Goal: Transaction & Acquisition: Subscribe to service/newsletter

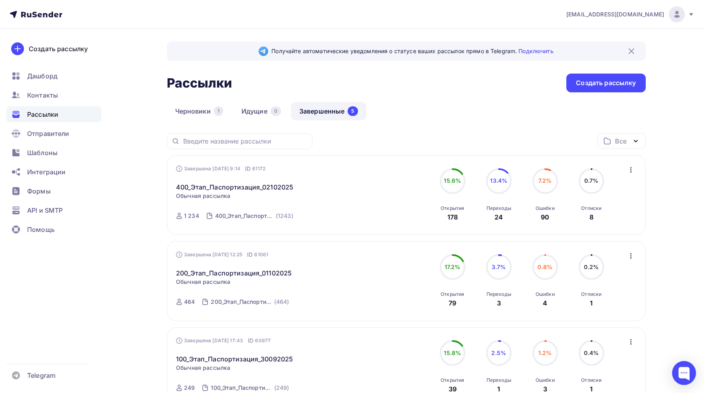
drag, startPoint x: 448, startPoint y: 216, endPoint x: 630, endPoint y: 210, distance: 181.4
click at [630, 210] on div "Завершена 02.10.2025, 9:14 ID 61172 400_Этап_Паспортизация_02102025 Статистика …" at bounding box center [406, 195] width 460 height 61
click at [683, 209] on div "inpmdy@gmail.com Аккаунт Тарифы Выйти Создать рассылку Дашборд Контакты Рассылк…" at bounding box center [352, 338] width 704 height 677
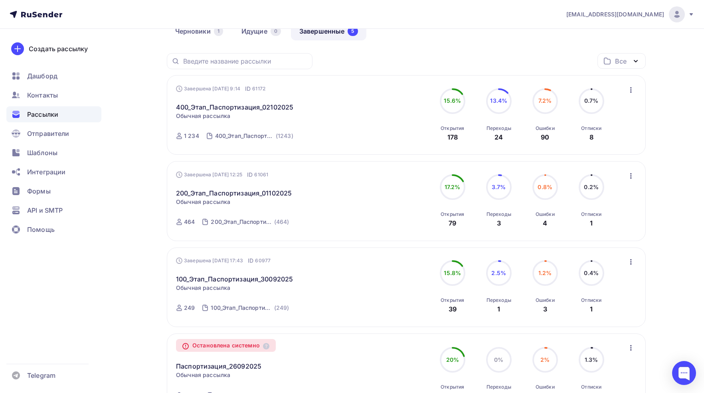
scroll to position [40, 0]
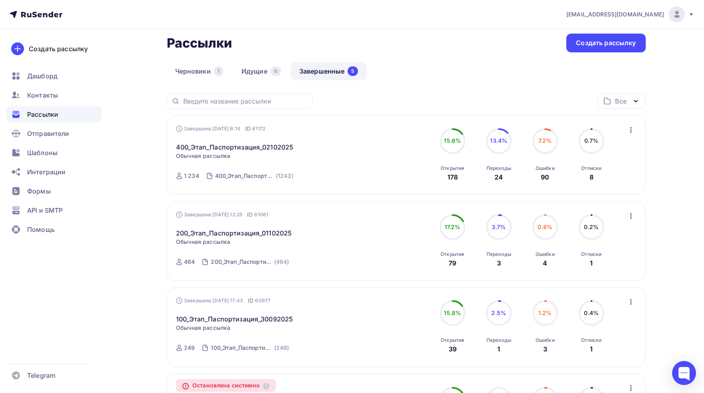
click at [319, 71] on link "Завершенные 5" at bounding box center [328, 71] width 75 height 18
click at [195, 73] on link "Черновики 1" at bounding box center [199, 71] width 65 height 18
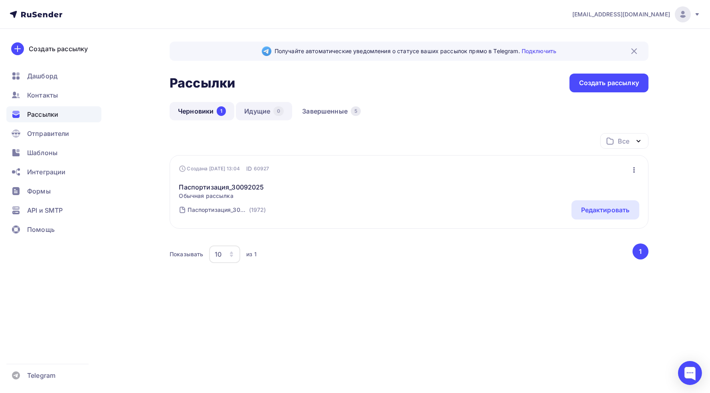
click at [253, 116] on link "Идущие 0" at bounding box center [264, 111] width 56 height 18
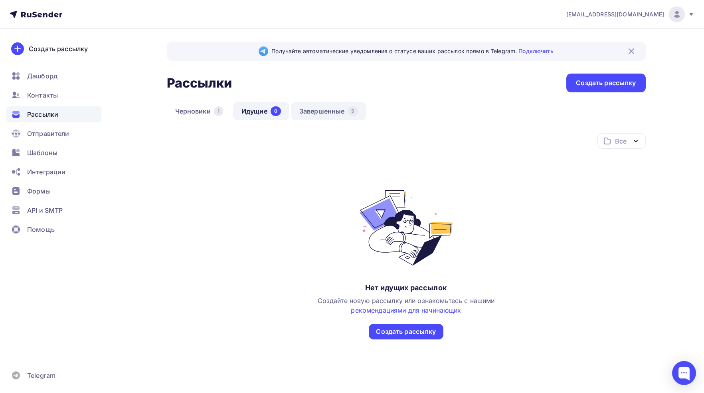
click at [318, 110] on link "Завершенные 5" at bounding box center [328, 111] width 75 height 18
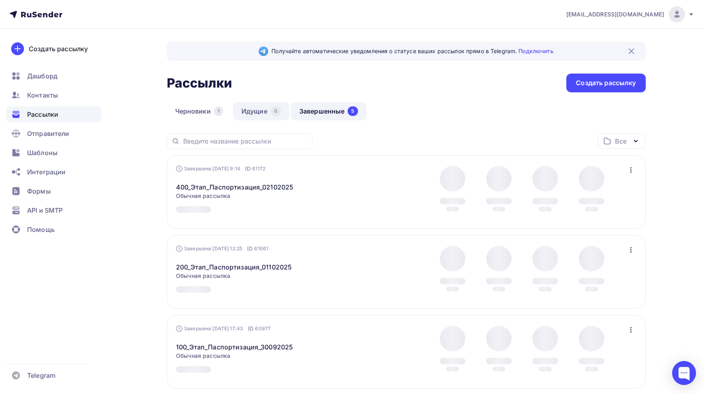
click at [244, 110] on link "Идущие 0" at bounding box center [261, 111] width 56 height 18
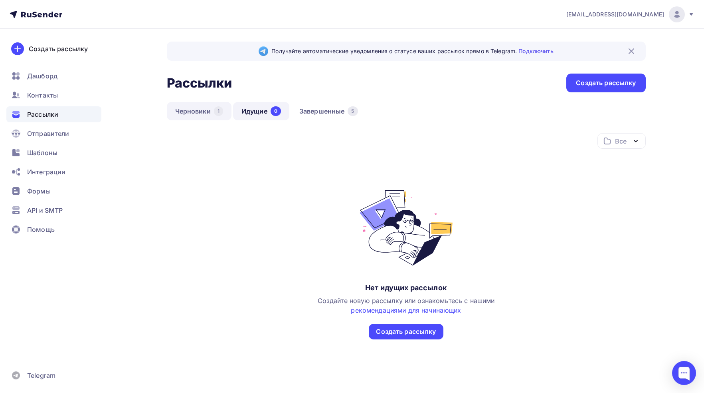
click at [195, 108] on link "Черновики 1" at bounding box center [199, 111] width 65 height 18
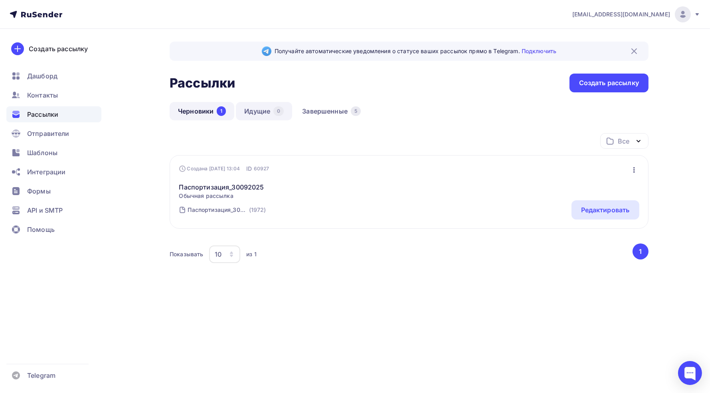
click at [258, 111] on link "Идущие 0" at bounding box center [264, 111] width 56 height 18
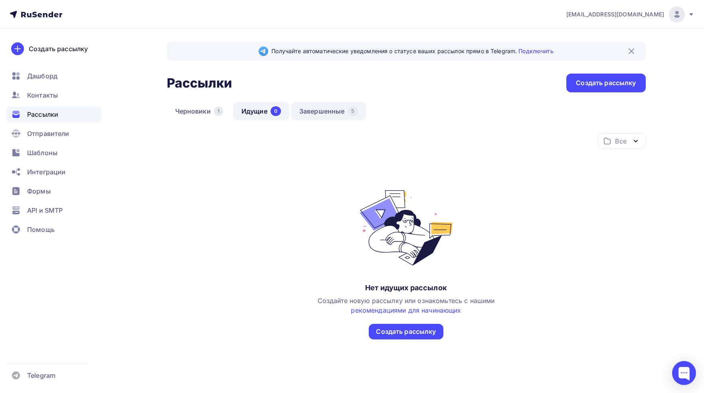
click at [317, 110] on link "Завершенные 5" at bounding box center [328, 111] width 75 height 18
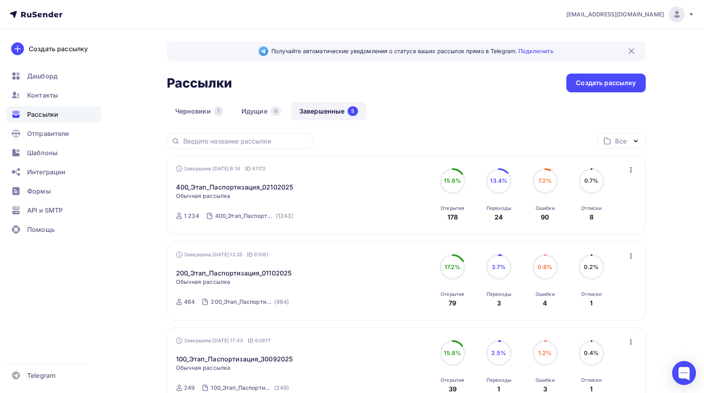
click at [59, 116] on div "Рассылки" at bounding box center [53, 114] width 95 height 16
click at [633, 171] on icon "button" at bounding box center [632, 170] width 10 height 10
click at [619, 223] on div "Копировать в новую" at bounding box center [594, 222] width 82 height 10
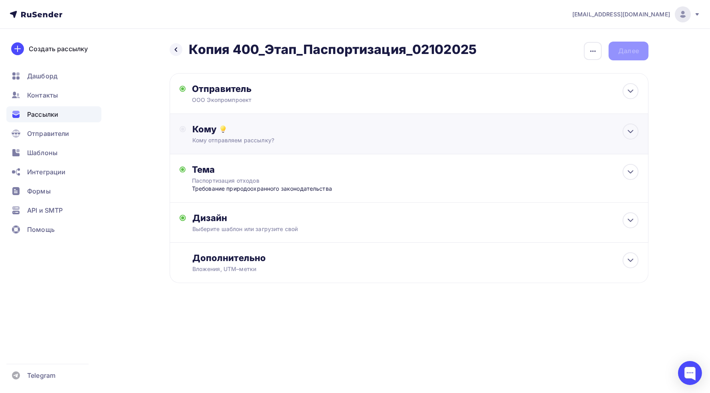
click at [200, 131] on div "Кому" at bounding box center [415, 128] width 446 height 11
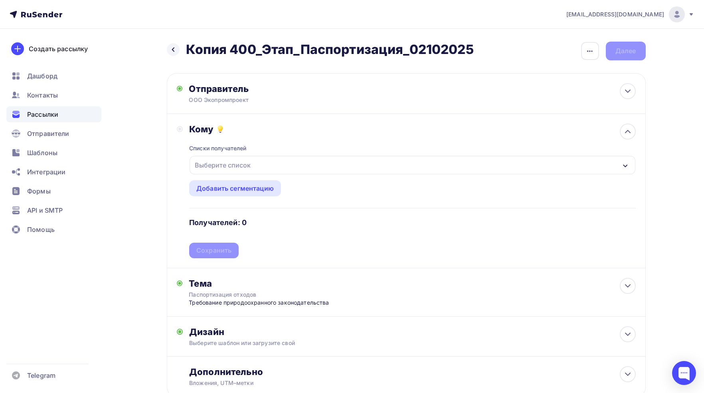
click at [220, 165] on div "Выберите список" at bounding box center [223, 165] width 62 height 14
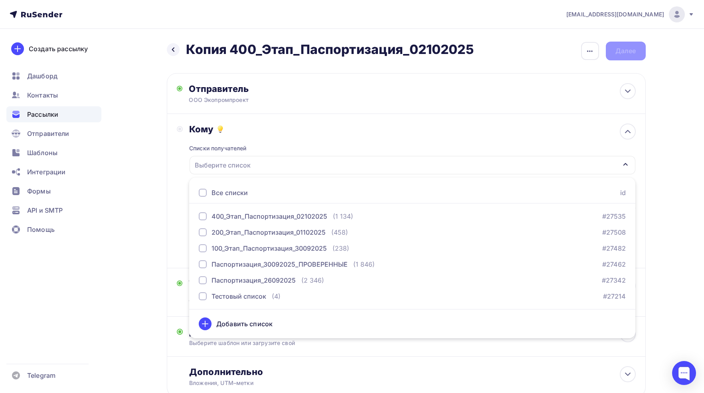
click at [686, 63] on div "inpmdy@gmail.com Аккаунт Тарифы Выйти Создать рассылку Дашборд Контакты Рассылк…" at bounding box center [352, 224] width 704 height 448
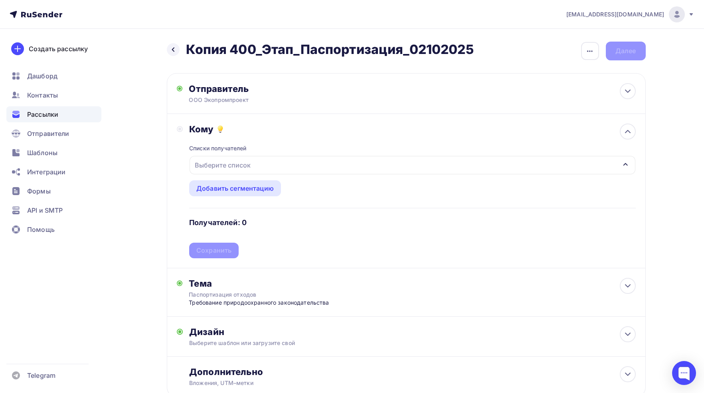
click at [138, 188] on div "Назад Копия 400_Этап_Паспортизация_02102025 Копия 400_Этап_Паспортизация_021020…" at bounding box center [352, 238] width 654 height 419
click at [593, 51] on icon "button" at bounding box center [590, 51] width 10 height 10
click at [556, 76] on div "Закончить позже" at bounding box center [547, 76] width 99 height 10
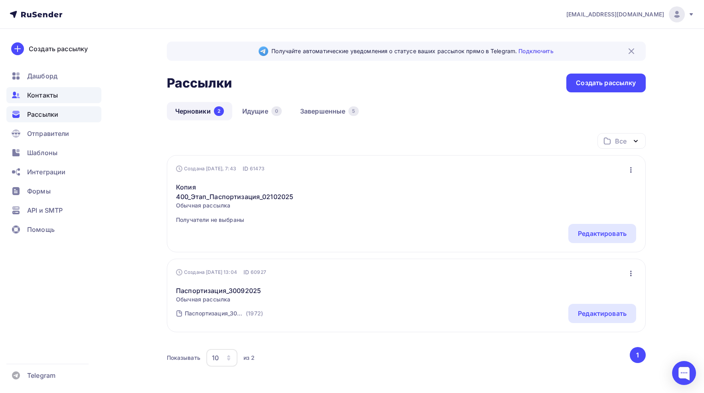
click at [43, 94] on span "Контакты" at bounding box center [42, 95] width 31 height 10
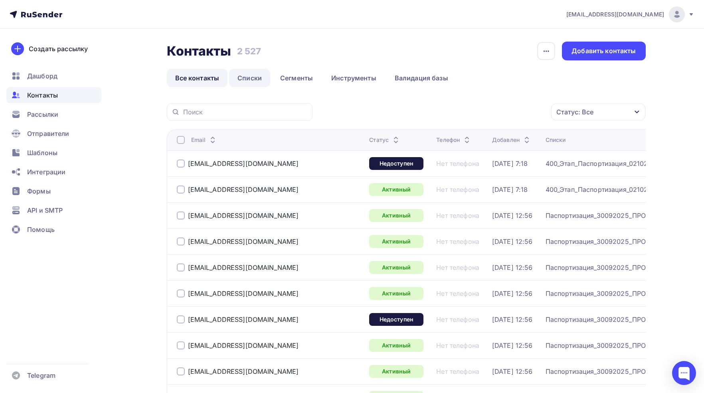
click at [244, 83] on link "Списки" at bounding box center [249, 78] width 41 height 18
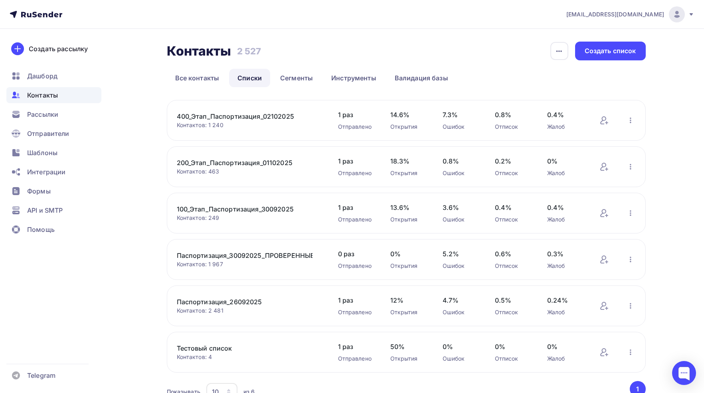
scroll to position [40, 0]
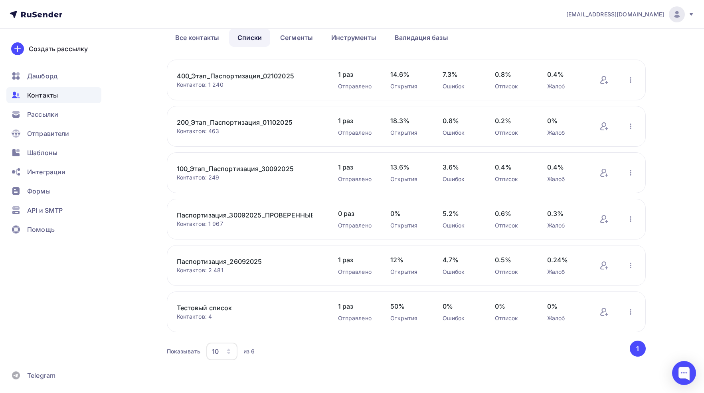
click at [227, 308] on link "Тестовый список" at bounding box center [245, 308] width 136 height 10
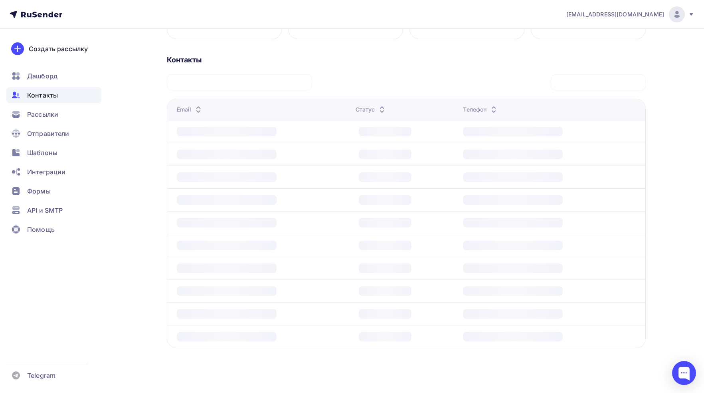
scroll to position [73, 0]
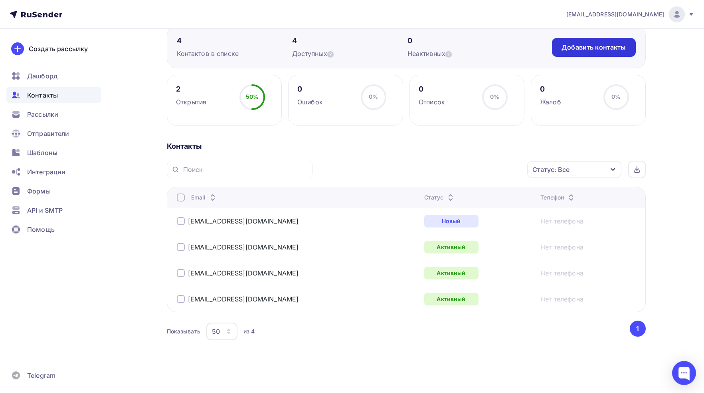
click at [597, 47] on div "Добавить контакты" at bounding box center [594, 47] width 64 height 9
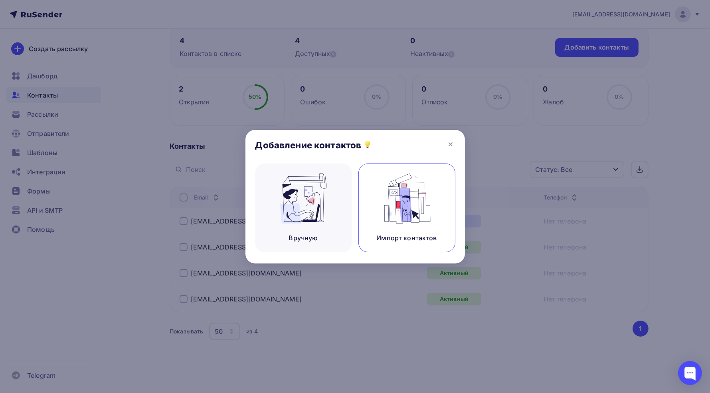
click at [387, 190] on img at bounding box center [407, 198] width 54 height 50
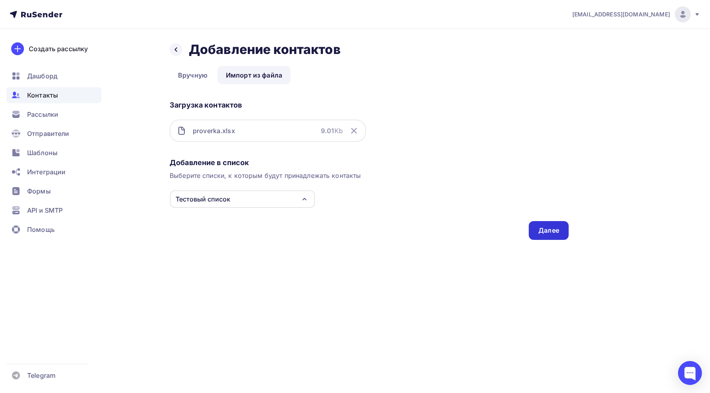
click at [554, 233] on div "Далее" at bounding box center [549, 230] width 21 height 9
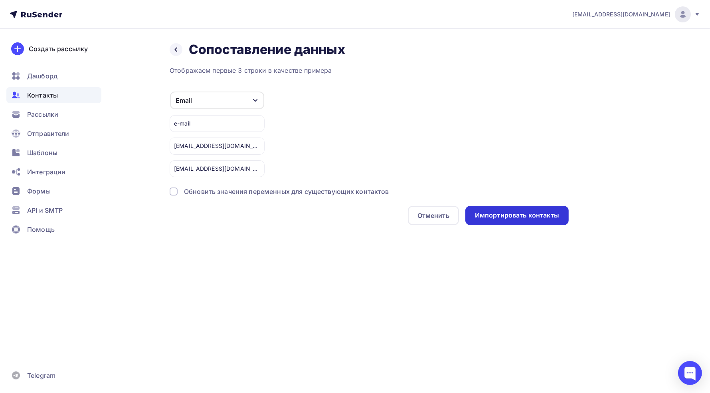
click at [510, 216] on div "Импортировать контакты" at bounding box center [517, 214] width 84 height 9
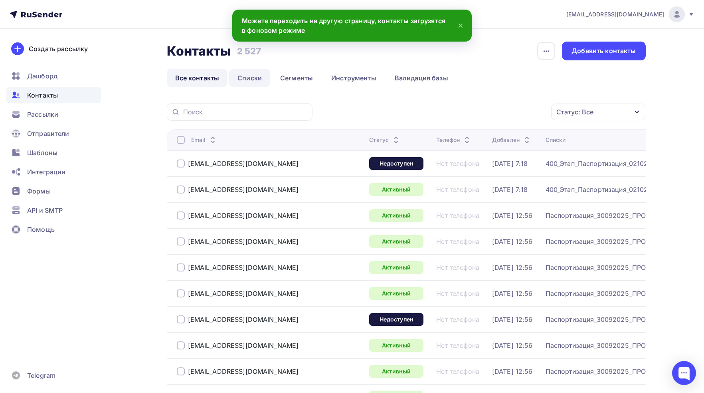
click at [247, 77] on link "Списки" at bounding box center [249, 78] width 41 height 18
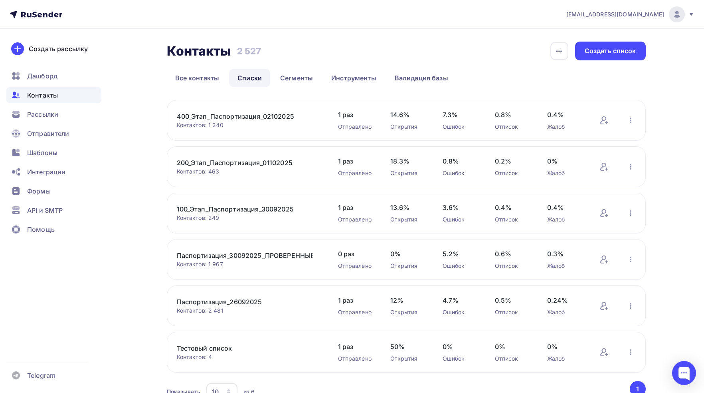
scroll to position [40, 0]
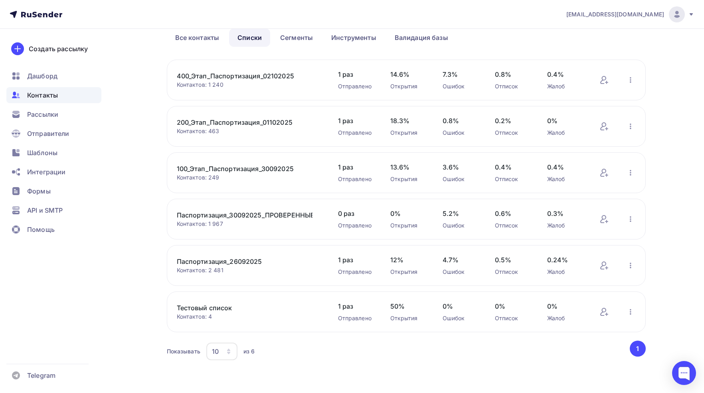
click at [223, 306] on link "Тестовый список" at bounding box center [245, 308] width 136 height 10
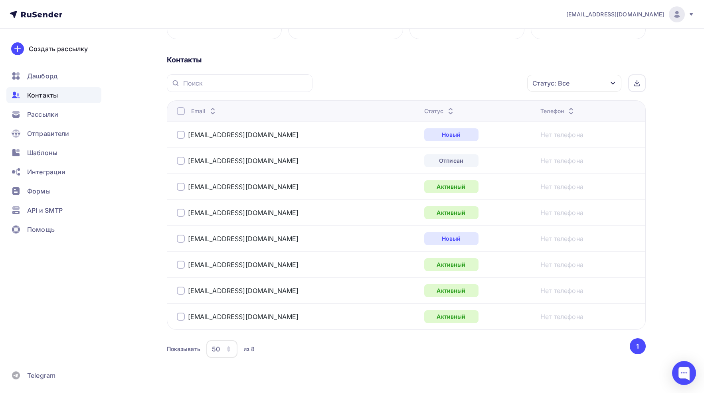
scroll to position [177, 0]
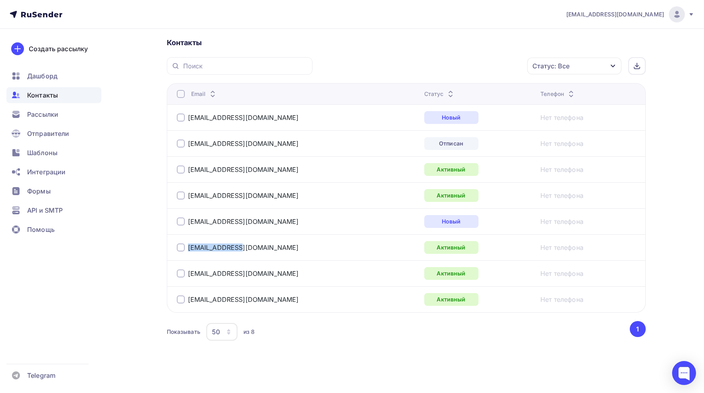
drag, startPoint x: 241, startPoint y: 248, endPoint x: 186, endPoint y: 249, distance: 54.7
click at [186, 249] on div "[EMAIL_ADDRESS][DOMAIN_NAME]" at bounding box center [277, 247] width 200 height 13
copy link "[EMAIL_ADDRESS][DOMAIN_NAME]"
click at [61, 115] on div "Рассылки" at bounding box center [53, 114] width 95 height 16
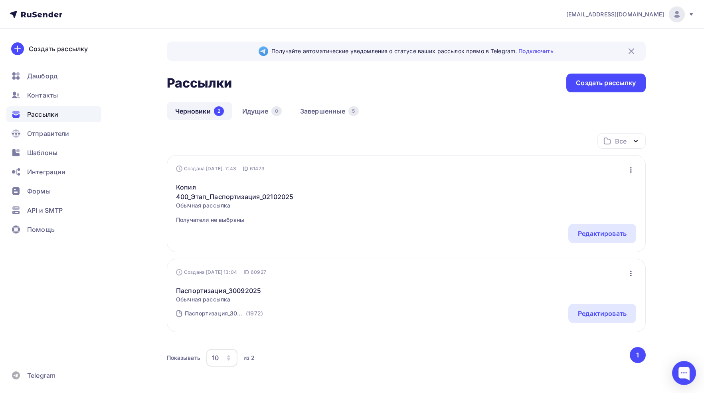
click at [194, 110] on link "Черновики 2" at bounding box center [199, 111] width 65 height 18
click at [212, 200] on link "Копия 400_Этап_Паспортизация_02102025" at bounding box center [244, 191] width 137 height 19
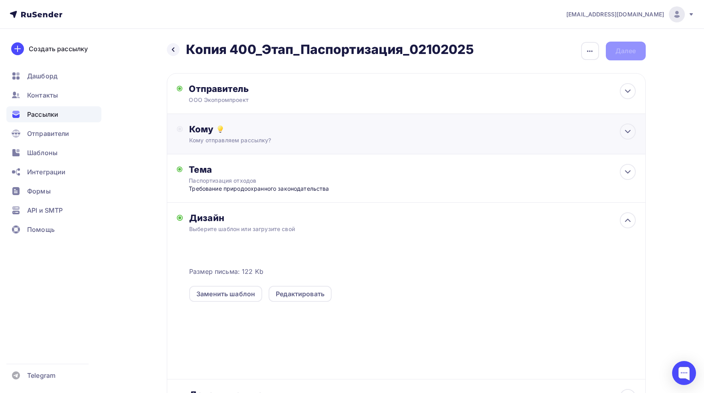
click at [201, 130] on div "Кому" at bounding box center [412, 128] width 446 height 11
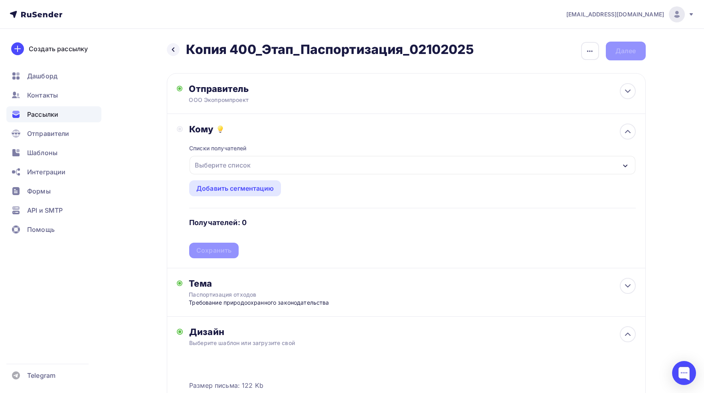
click at [224, 163] on div "Выберите список" at bounding box center [223, 165] width 62 height 14
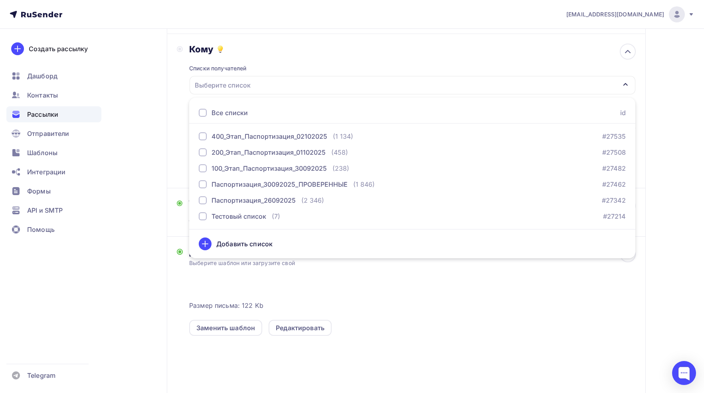
scroll to position [120, 0]
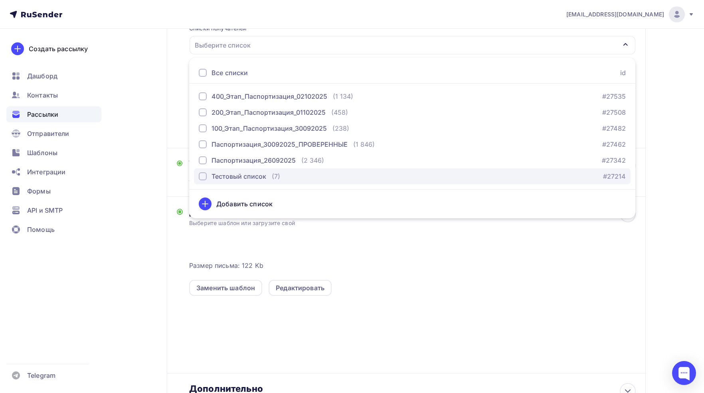
click at [204, 176] on div "button" at bounding box center [203, 176] width 8 height 8
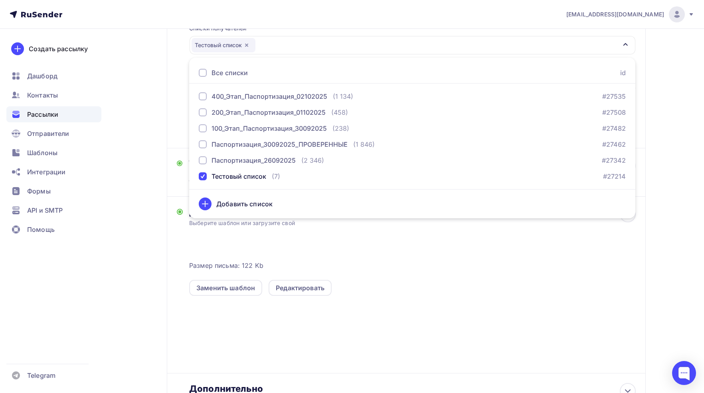
click at [167, 145] on div "Кому Списки получателей Тестовый список Все списки id 400_Этап_Паспортизация_02…" at bounding box center [406, 71] width 479 height 154
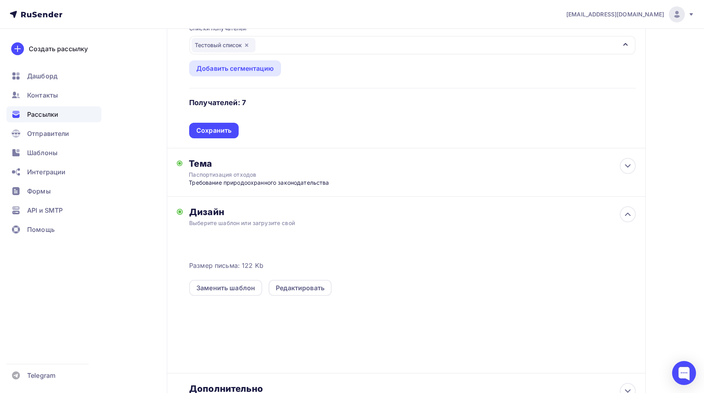
scroll to position [0, 0]
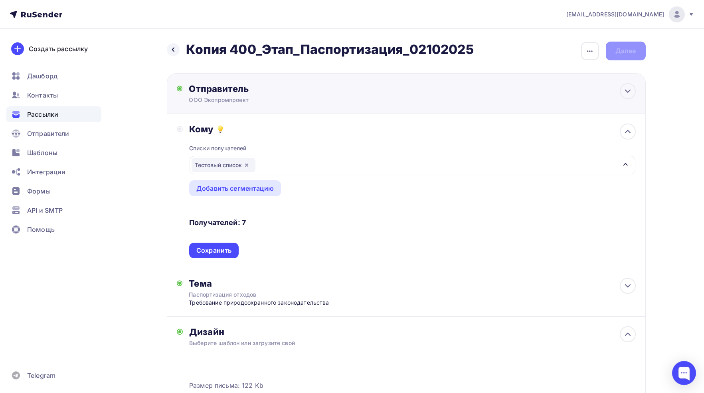
click at [219, 99] on div "ООО Экопромпроект" at bounding box center [267, 100] width 156 height 8
type input "ООО Экопромпроект"
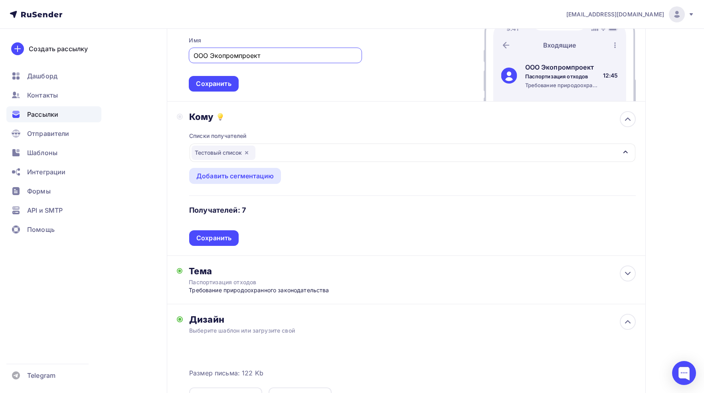
scroll to position [160, 0]
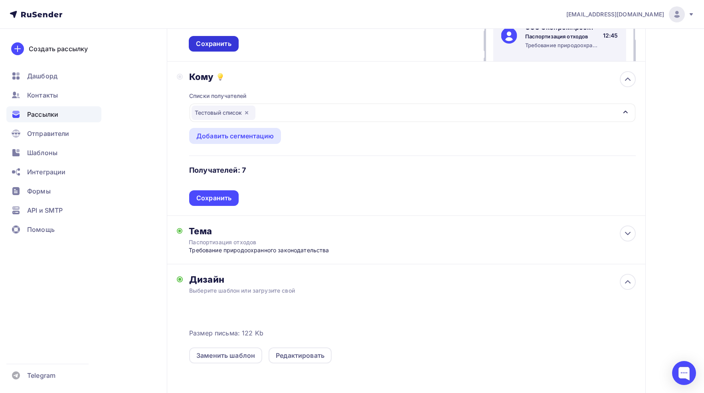
click at [217, 44] on div "Сохранить" at bounding box center [213, 43] width 35 height 9
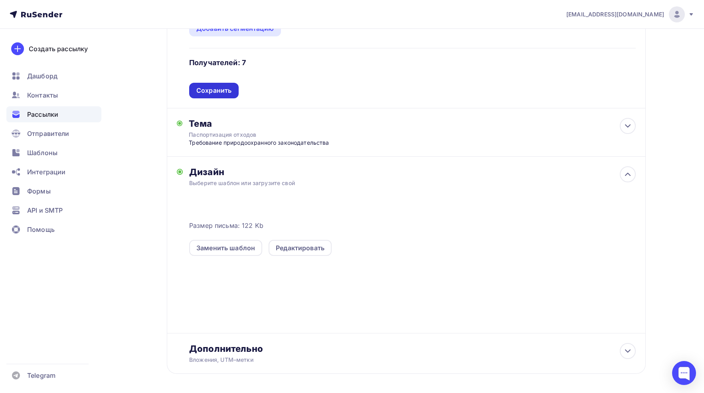
click at [229, 87] on div "Сохранить" at bounding box center [213, 90] width 35 height 9
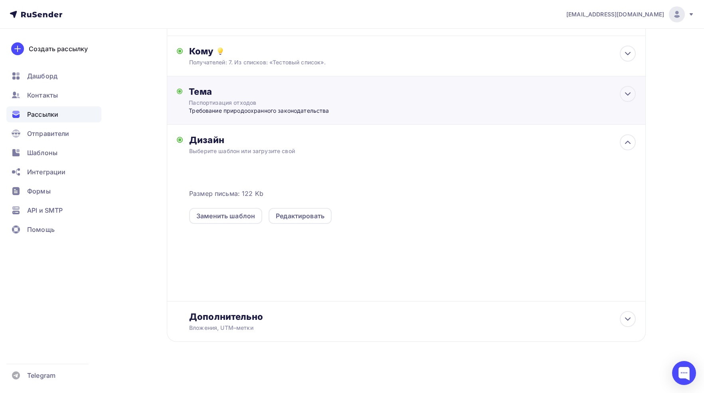
scroll to position [0, 0]
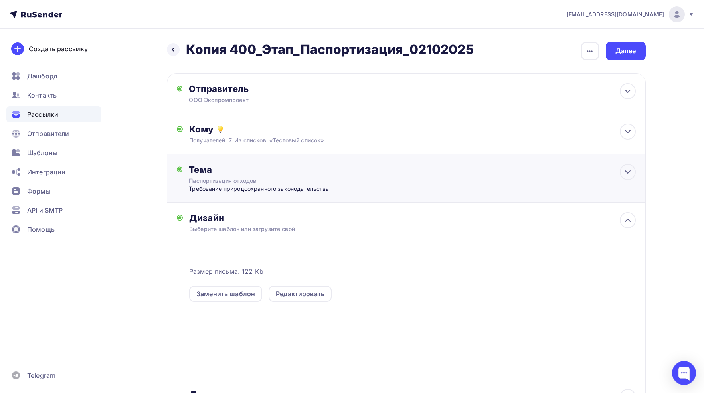
click at [233, 189] on div "Требование природоохранного законодательства" at bounding box center [268, 188] width 158 height 8
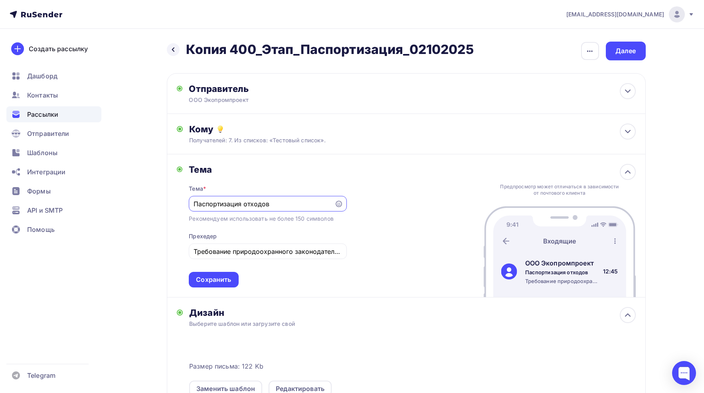
click at [196, 202] on input "Паспортизация отходов" at bounding box center [262, 204] width 137 height 10
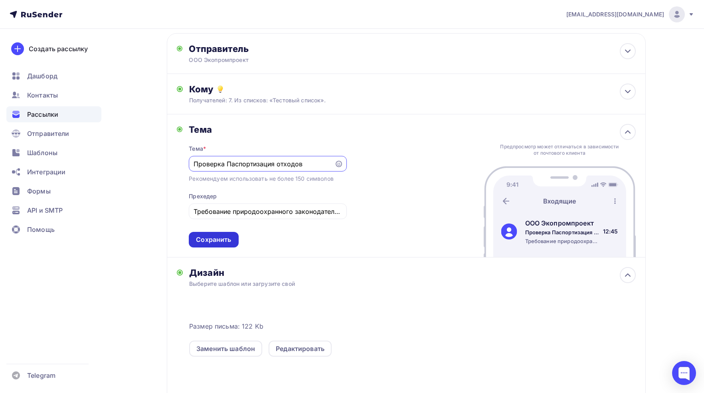
type input "Проверка Паспортизация отходов"
click at [219, 238] on div "Сохранить" at bounding box center [213, 239] width 35 height 9
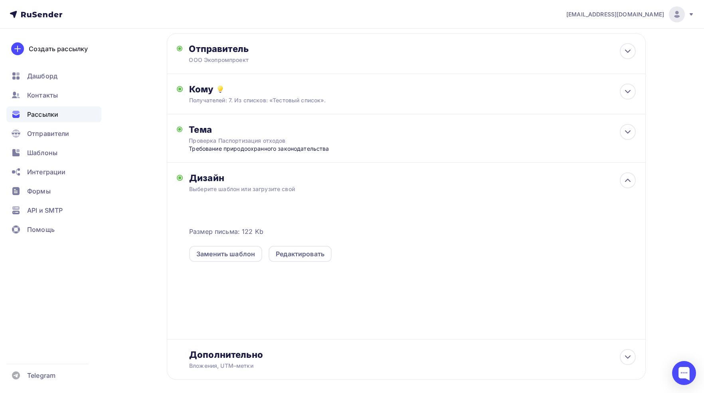
scroll to position [78, 0]
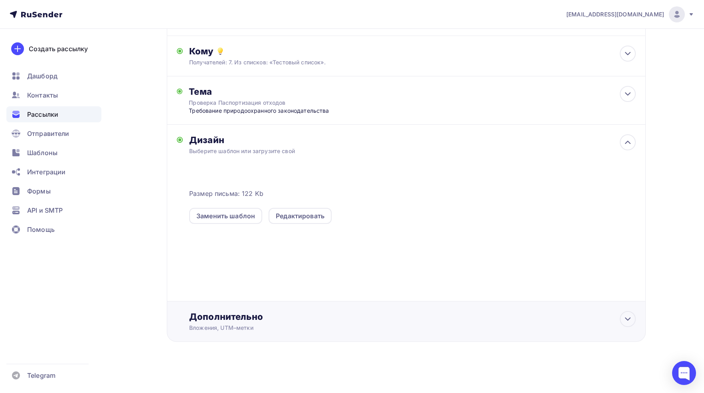
click at [200, 318] on div "Дополнительно" at bounding box center [412, 316] width 446 height 11
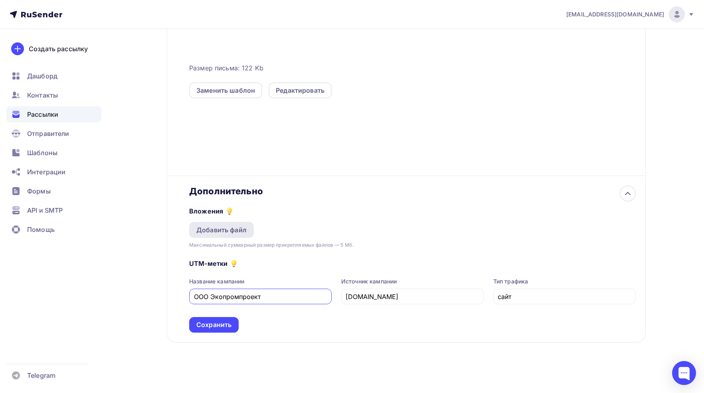
click at [230, 228] on div "Добавить файл" at bounding box center [221, 230] width 50 height 10
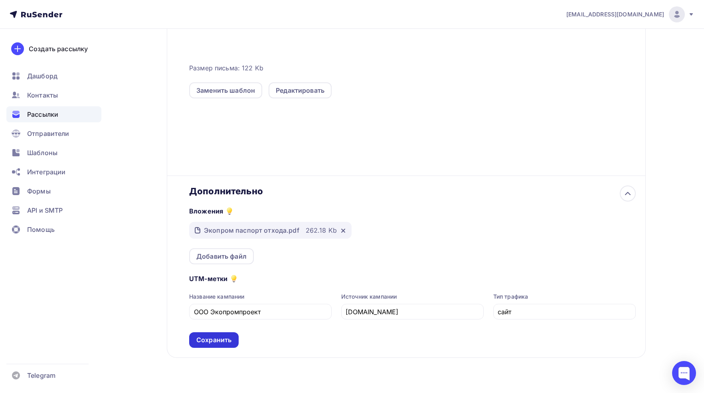
click at [220, 339] on div "Сохранить" at bounding box center [213, 339] width 35 height 9
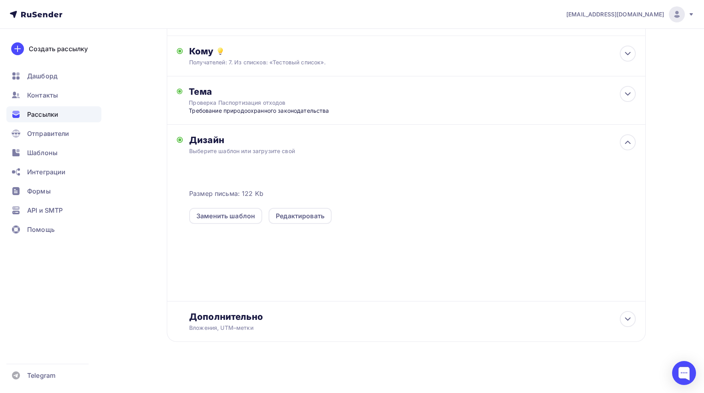
scroll to position [0, 0]
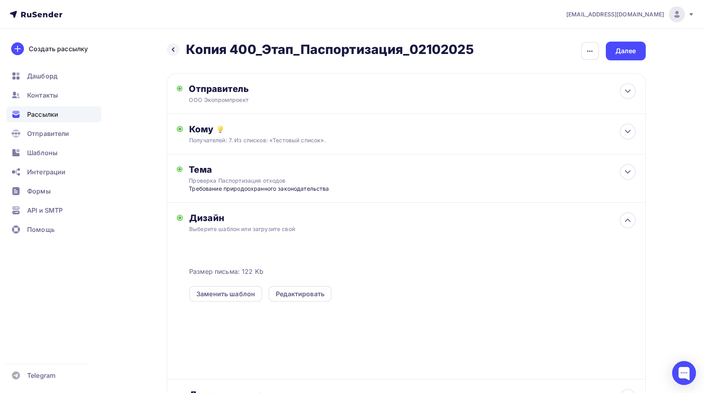
click at [122, 83] on div "Назад Копия 400_Этап_Паспортизация_02102025 Копия 400_Этап_Паспортизация_021020…" at bounding box center [352, 250] width 654 height 442
click at [624, 46] on div "Далее" at bounding box center [626, 51] width 40 height 19
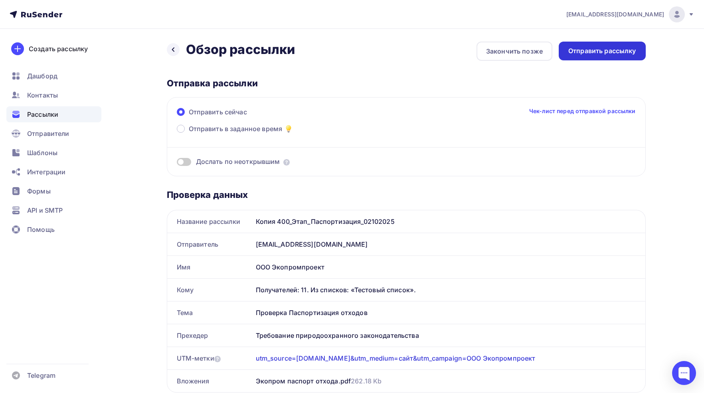
click at [593, 51] on div "Отправить рассылку" at bounding box center [603, 50] width 68 height 9
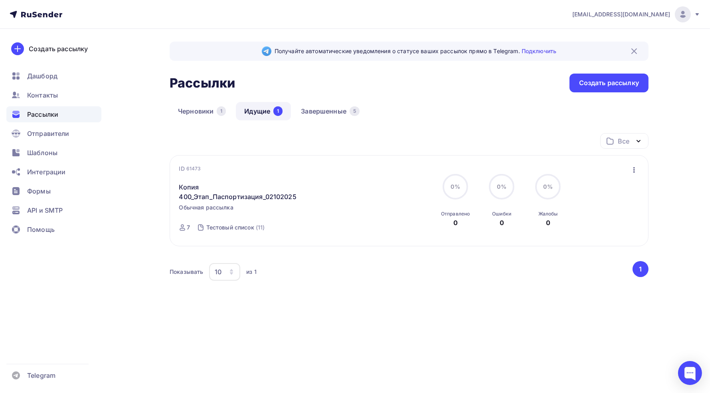
click at [251, 113] on link "Идущие 1" at bounding box center [263, 111] width 55 height 18
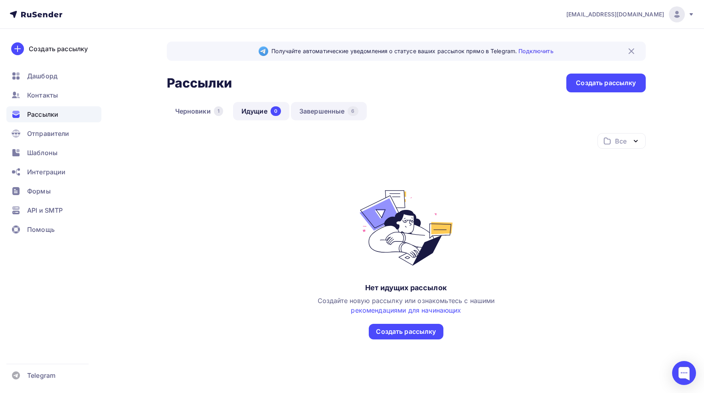
click at [319, 116] on link "Завершенные 6" at bounding box center [329, 111] width 76 height 18
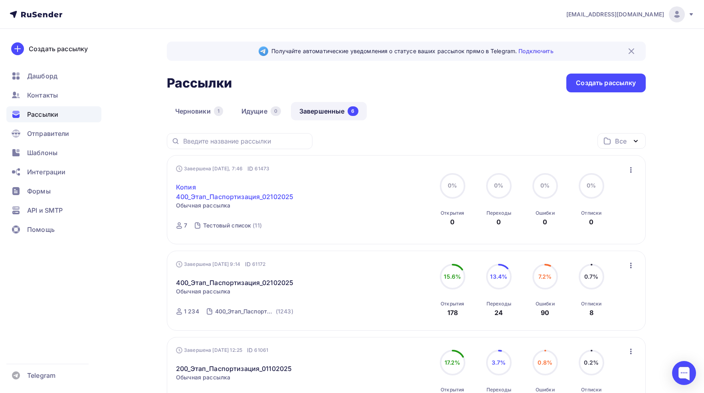
click at [233, 195] on link "Копия 400_Этап_Паспортизация_02102025" at bounding box center [244, 191] width 137 height 19
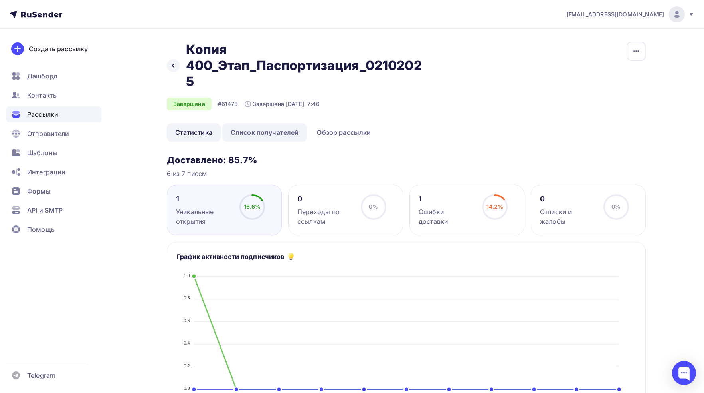
click at [268, 132] on link "Список получателей" at bounding box center [264, 132] width 85 height 18
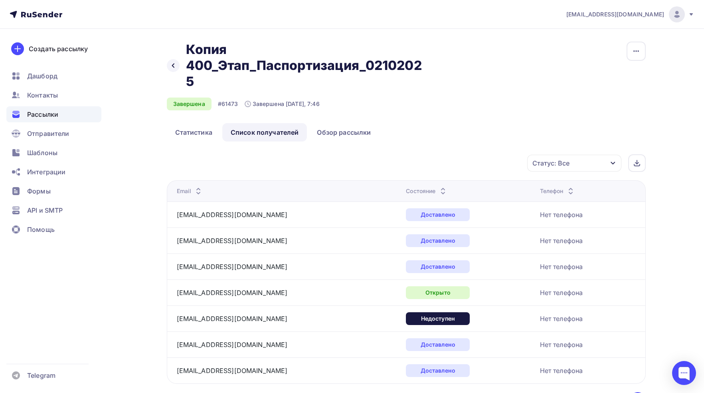
click at [617, 161] on div "Статус: Все" at bounding box center [574, 163] width 94 height 17
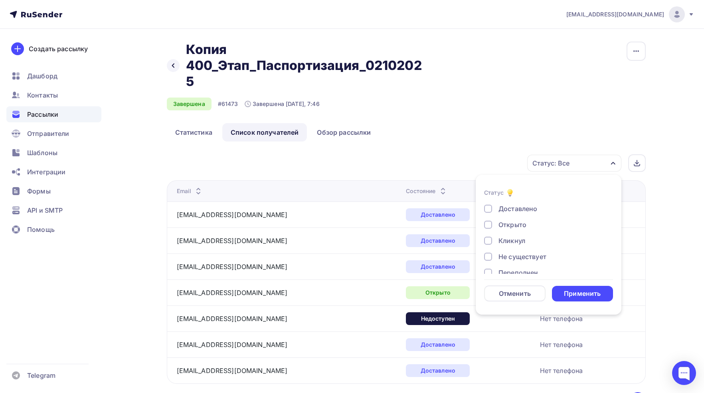
click at [617, 161] on div "Статус: Все" at bounding box center [574, 163] width 94 height 17
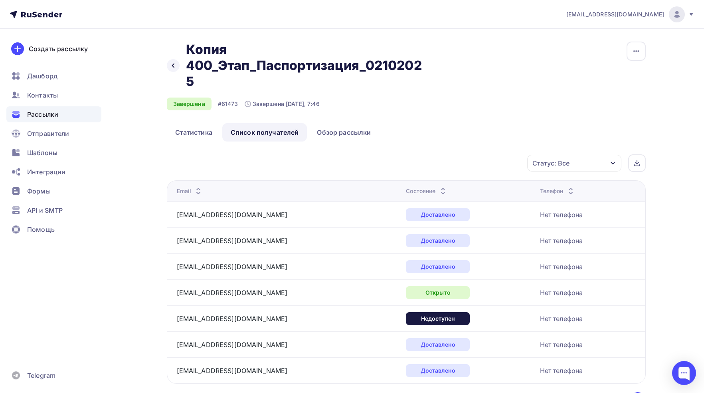
scroll to position [52, 0]
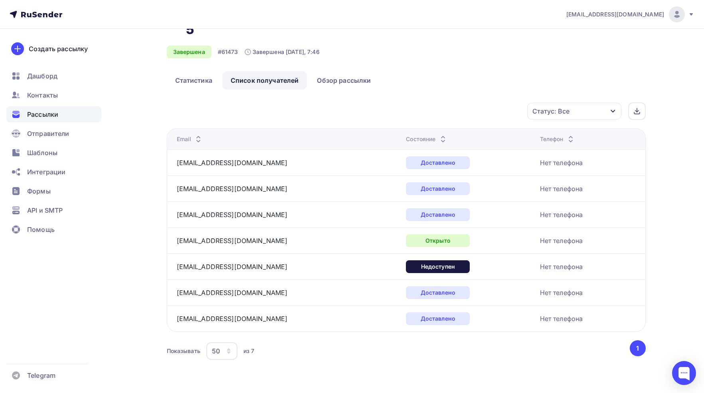
click at [121, 240] on div "Назад Копия 400_Этап_Паспортизация_02102025 Копия 400_Этап_Паспортизация_021020…" at bounding box center [352, 185] width 654 height 416
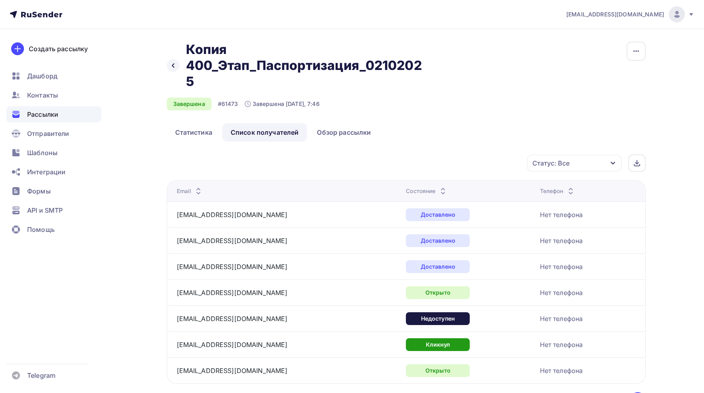
scroll to position [52, 0]
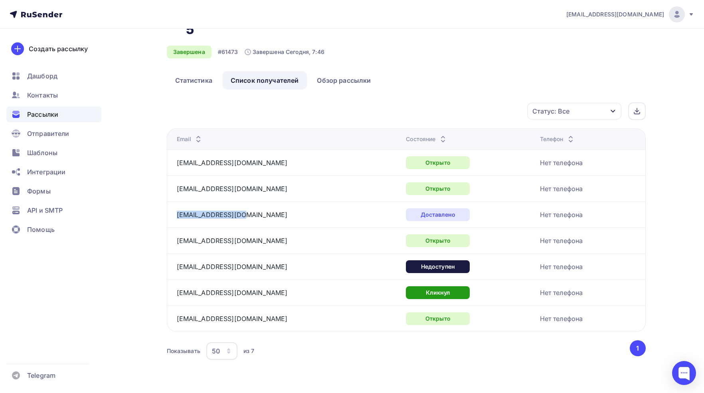
drag, startPoint x: 250, startPoint y: 215, endPoint x: 173, endPoint y: 215, distance: 77.1
click at [173, 215] on td "[EMAIL_ADDRESS][DOMAIN_NAME]" at bounding box center [285, 214] width 236 height 26
copy link "[EMAIL_ADDRESS][DOMAIN_NAME]"
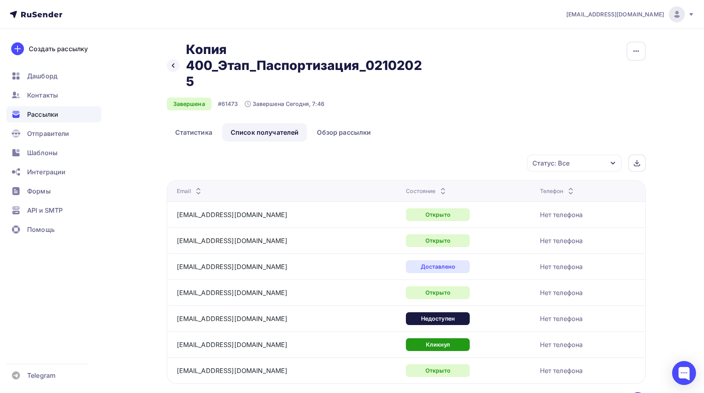
scroll to position [52, 0]
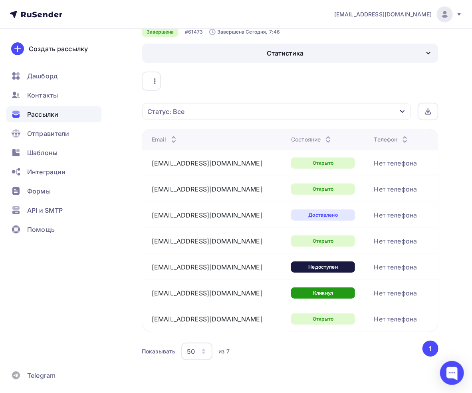
scroll to position [8, 0]
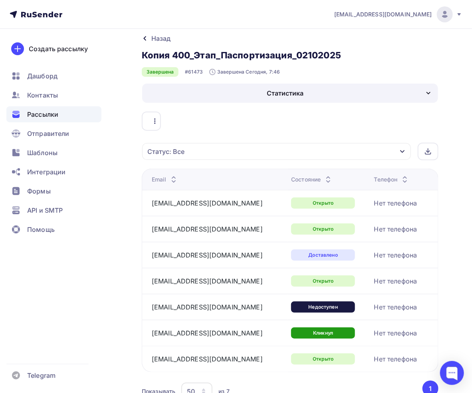
click at [47, 114] on span "Рассылки" at bounding box center [42, 114] width 31 height 10
